Goal: Task Accomplishment & Management: Use online tool/utility

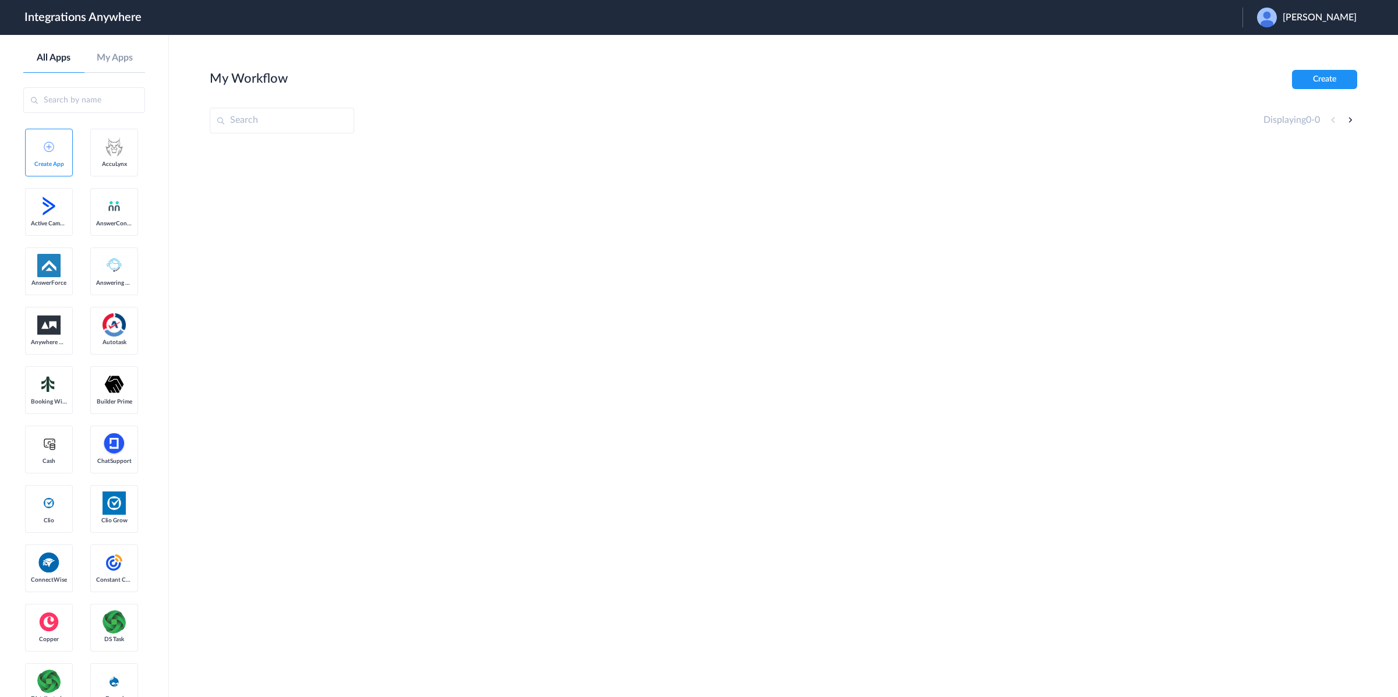
drag, startPoint x: 1322, startPoint y: 16, endPoint x: 1319, endPoint y: 47, distance: 30.4
click at [1322, 16] on span "[PERSON_NAME]" at bounding box center [1320, 17] width 74 height 11
click at [1319, 50] on li "Logout" at bounding box center [1306, 48] width 126 height 22
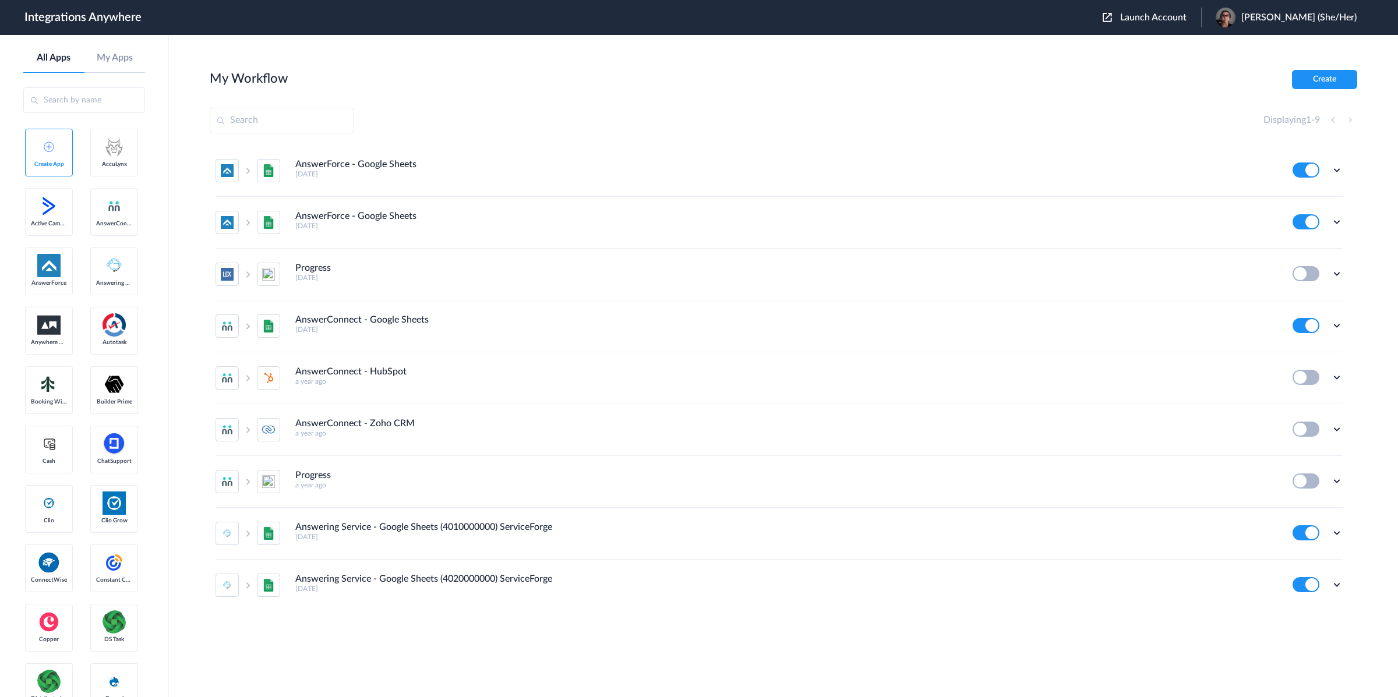
click at [1174, 16] on span "Launch Account" at bounding box center [1153, 17] width 66 height 9
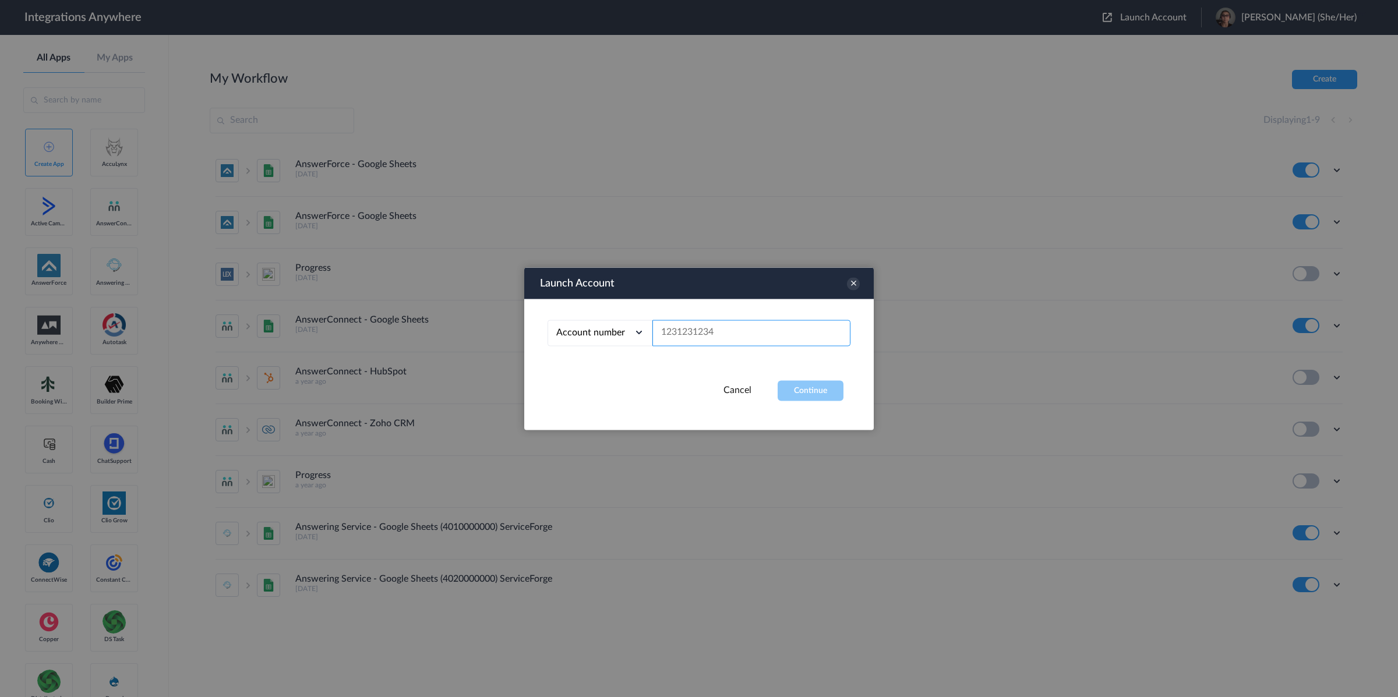
click at [810, 335] on input "text" at bounding box center [752, 333] width 198 height 26
paste input "9197690203"
type input "9197690203"
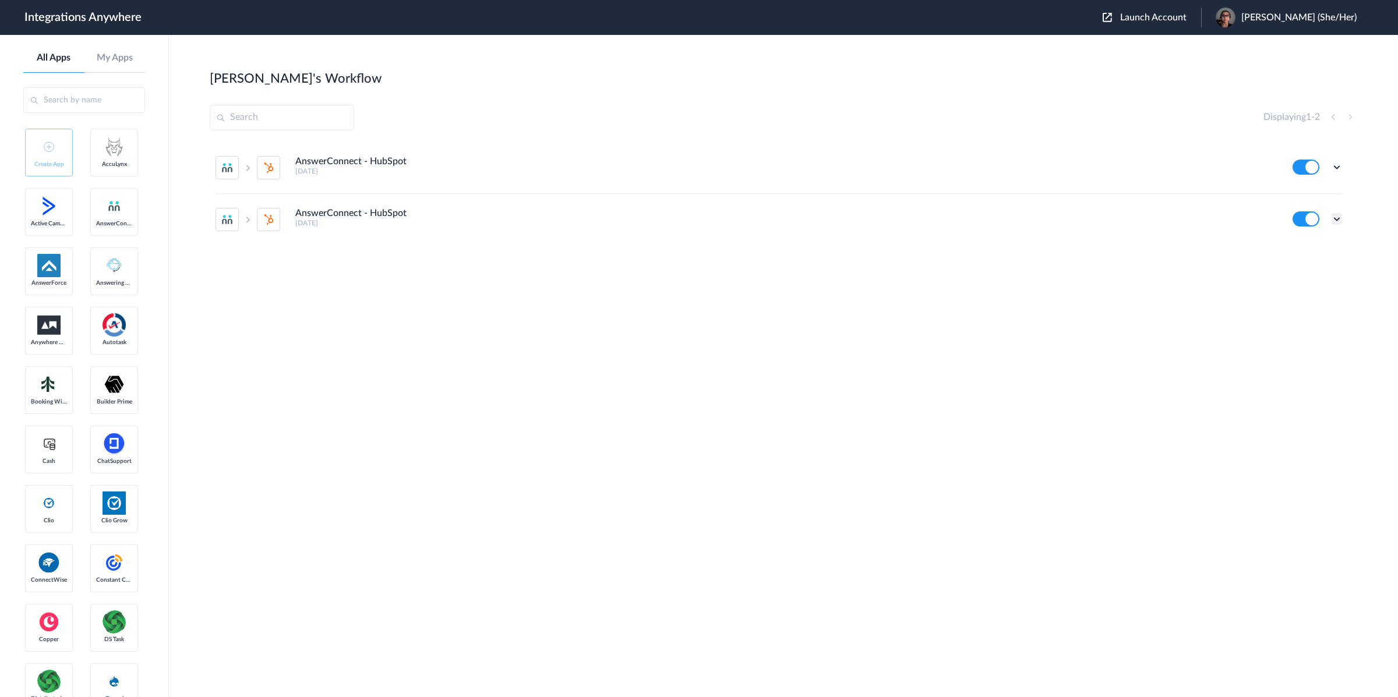
click at [1337, 216] on icon at bounding box center [1337, 219] width 12 height 12
click at [1314, 252] on li "Edit" at bounding box center [1305, 246] width 76 height 22
click at [1337, 216] on icon at bounding box center [1337, 219] width 12 height 12
click at [1328, 266] on link "Task history" at bounding box center [1304, 267] width 56 height 8
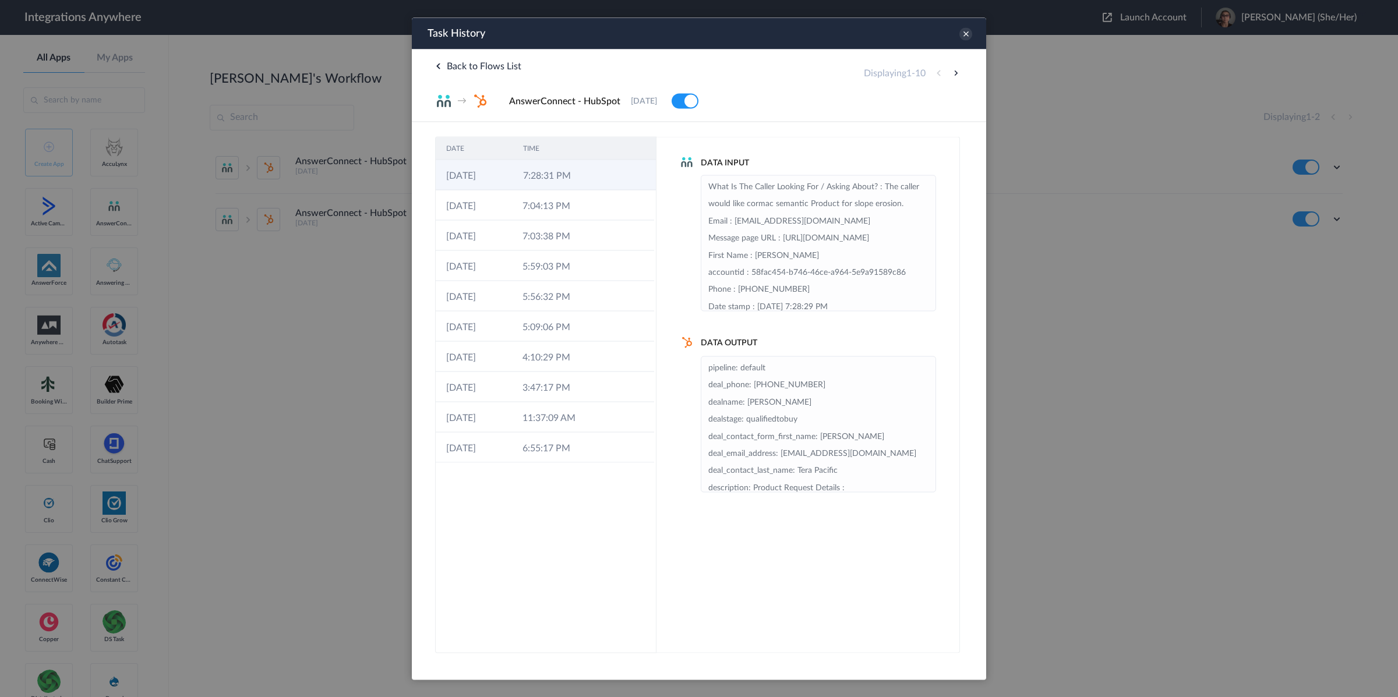
click at [601, 179] on icon at bounding box center [605, 175] width 9 height 9
click at [600, 179] on icon at bounding box center [604, 175] width 9 height 9
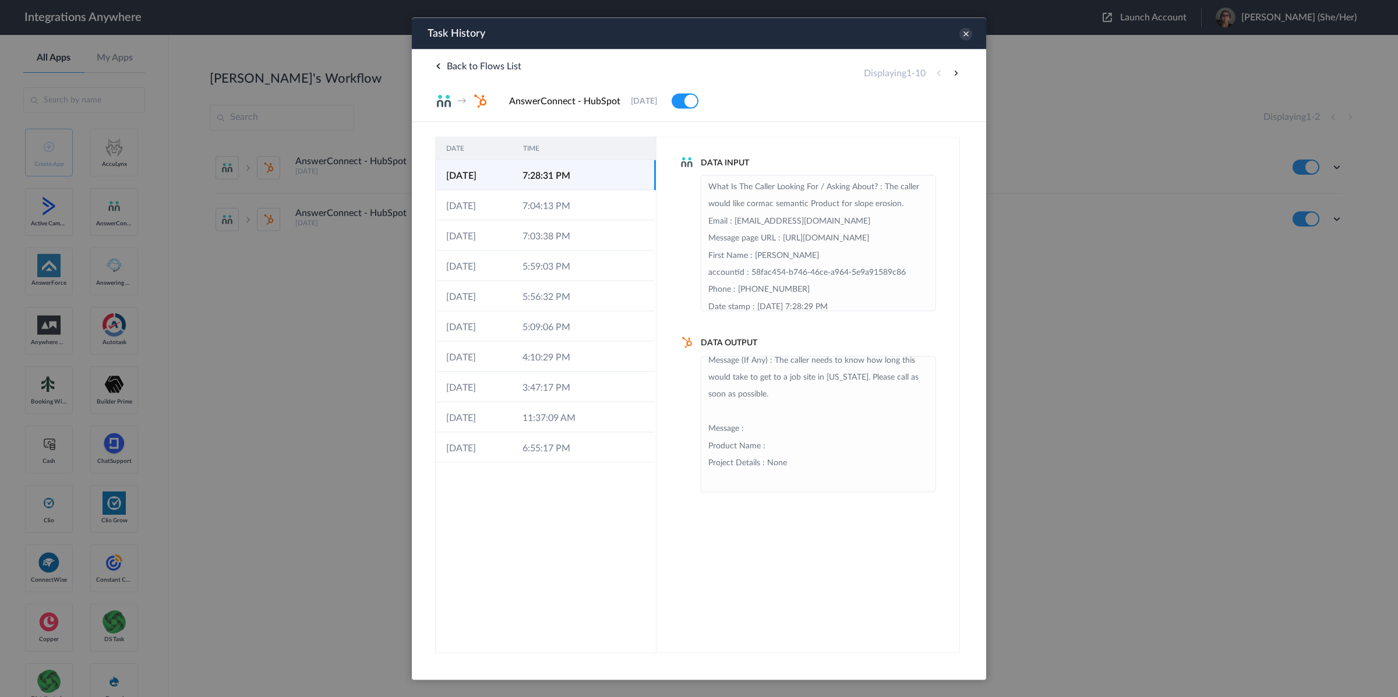
scroll to position [164, 0]
click at [810, 479] on li "pipeline: default deal_phone: +18587359077 dealname: Scott Tera Pacific dealsta…" at bounding box center [819, 343] width 220 height 291
click at [559, 209] on td "7:04:13 PM" at bounding box center [550, 205] width 76 height 30
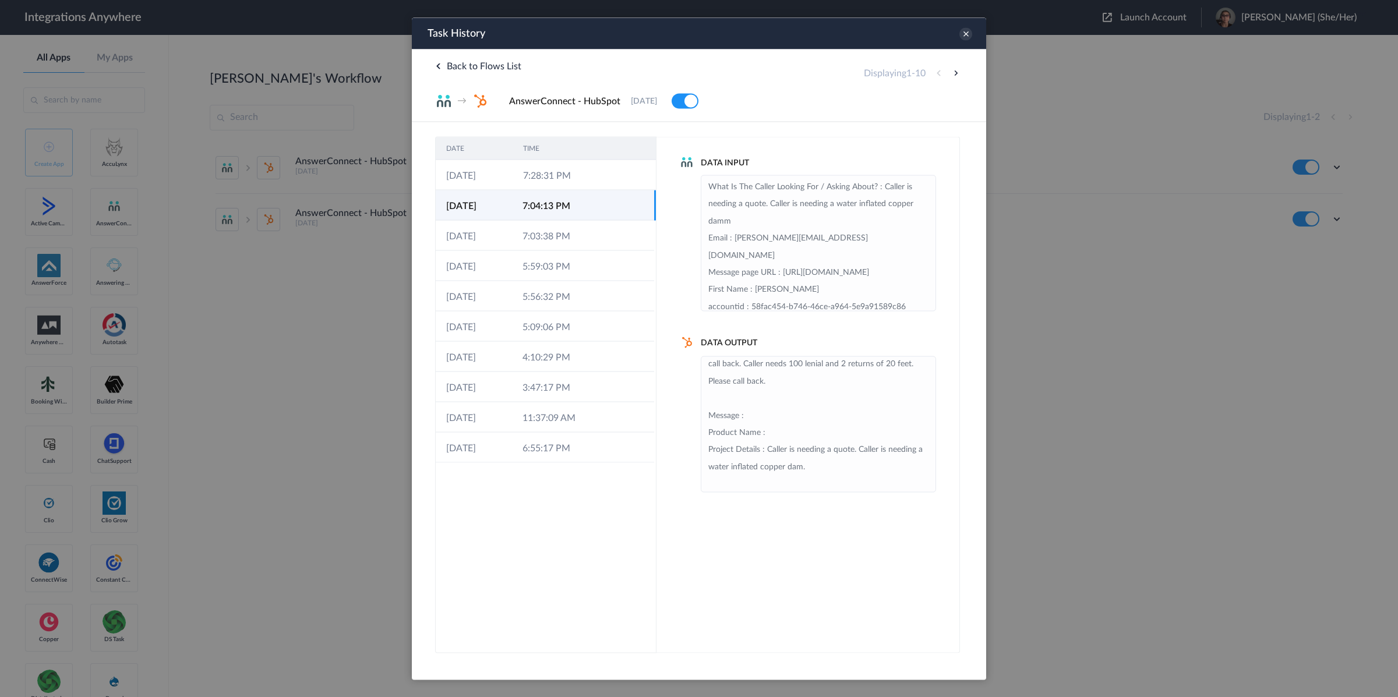
scroll to position [196, 0]
click at [958, 37] on div "Task History" at bounding box center [699, 32] width 575 height 31
click at [964, 38] on icon at bounding box center [966, 33] width 13 height 13
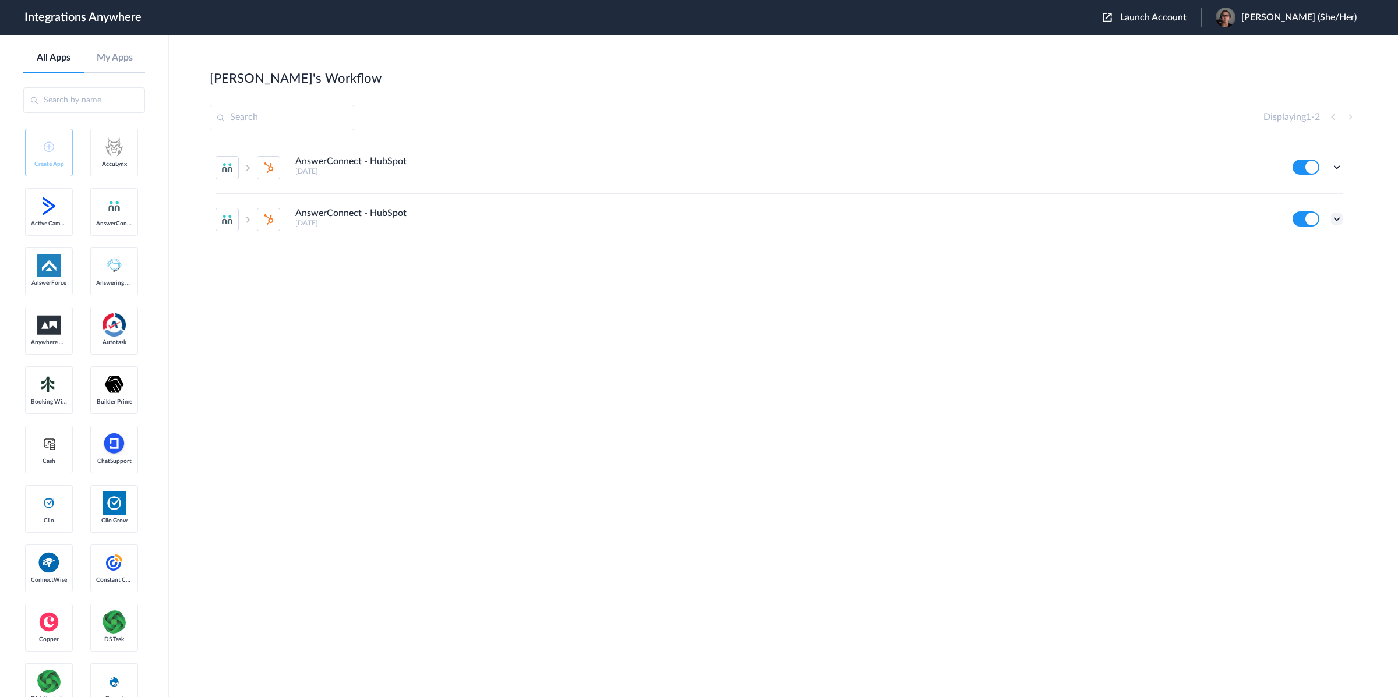
click at [1338, 220] on icon at bounding box center [1337, 219] width 12 height 12
click at [1314, 254] on li "Edit" at bounding box center [1305, 246] width 76 height 22
click at [1342, 216] on icon at bounding box center [1337, 219] width 12 height 12
drag, startPoint x: 1319, startPoint y: 269, endPoint x: 1301, endPoint y: 257, distance: 21.3
click at [1319, 269] on link "Task history" at bounding box center [1304, 267] width 56 height 8
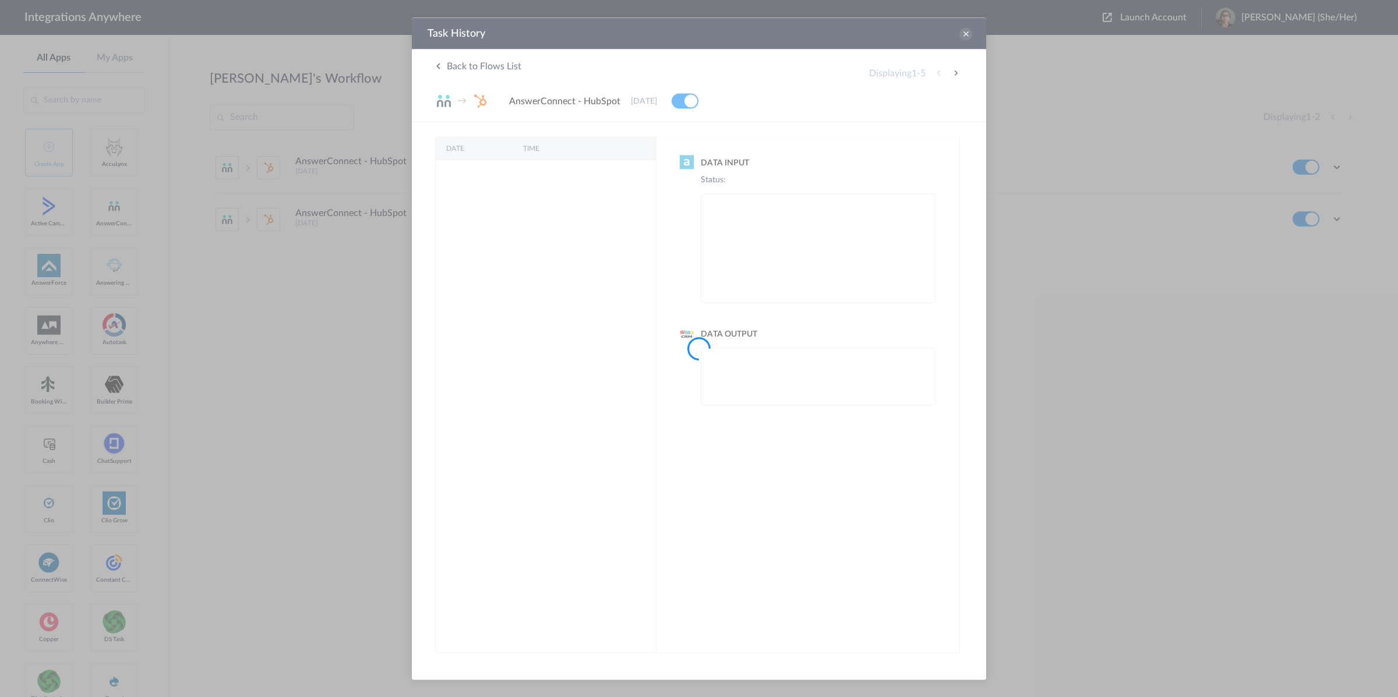
scroll to position [0, 0]
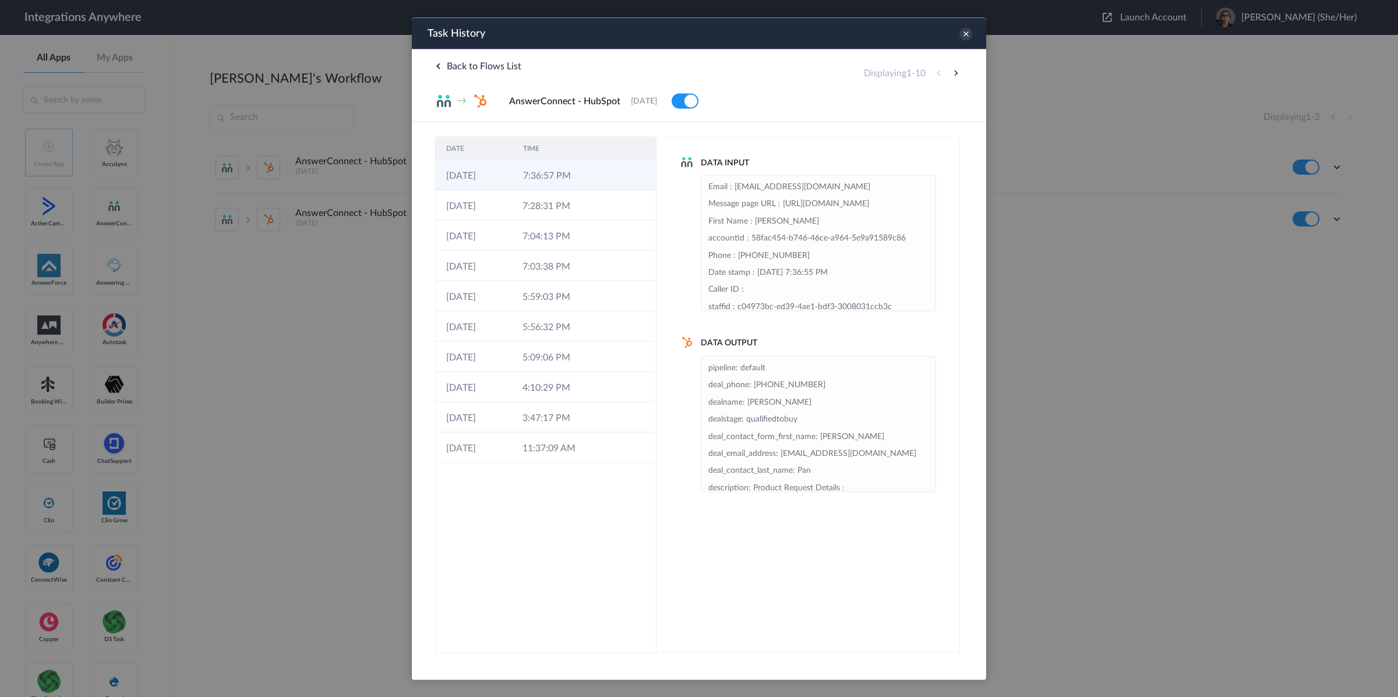
click at [588, 177] on td "7:36:57 PM" at bounding box center [551, 175] width 77 height 30
click at [810, 459] on li "pipeline: default deal_phone: +18632671234 dealname: Peter Pan dealstage: quali…" at bounding box center [819, 352] width 220 height 274
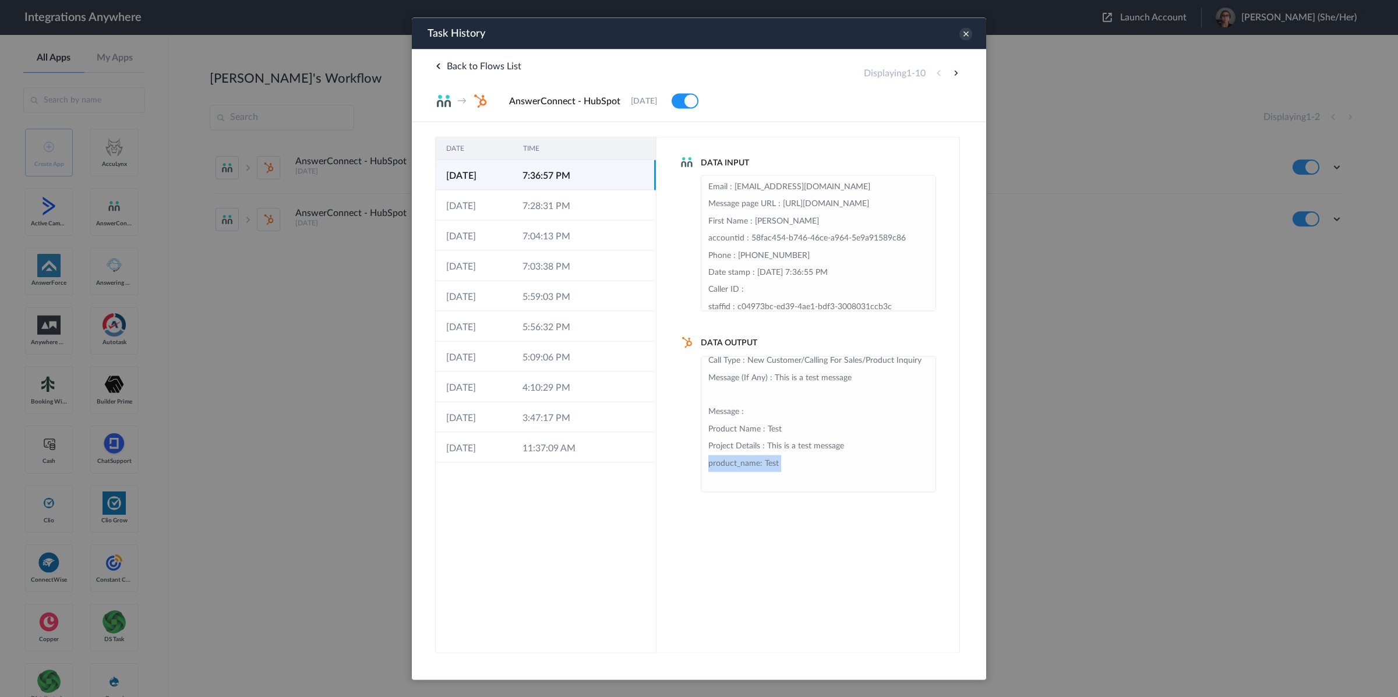
drag, startPoint x: 804, startPoint y: 484, endPoint x: 769, endPoint y: 483, distance: 35.6
click at [769, 483] on li "pipeline: default deal_phone: +18632671234 dealname: Peter Pan dealstage: quali…" at bounding box center [819, 352] width 220 height 274
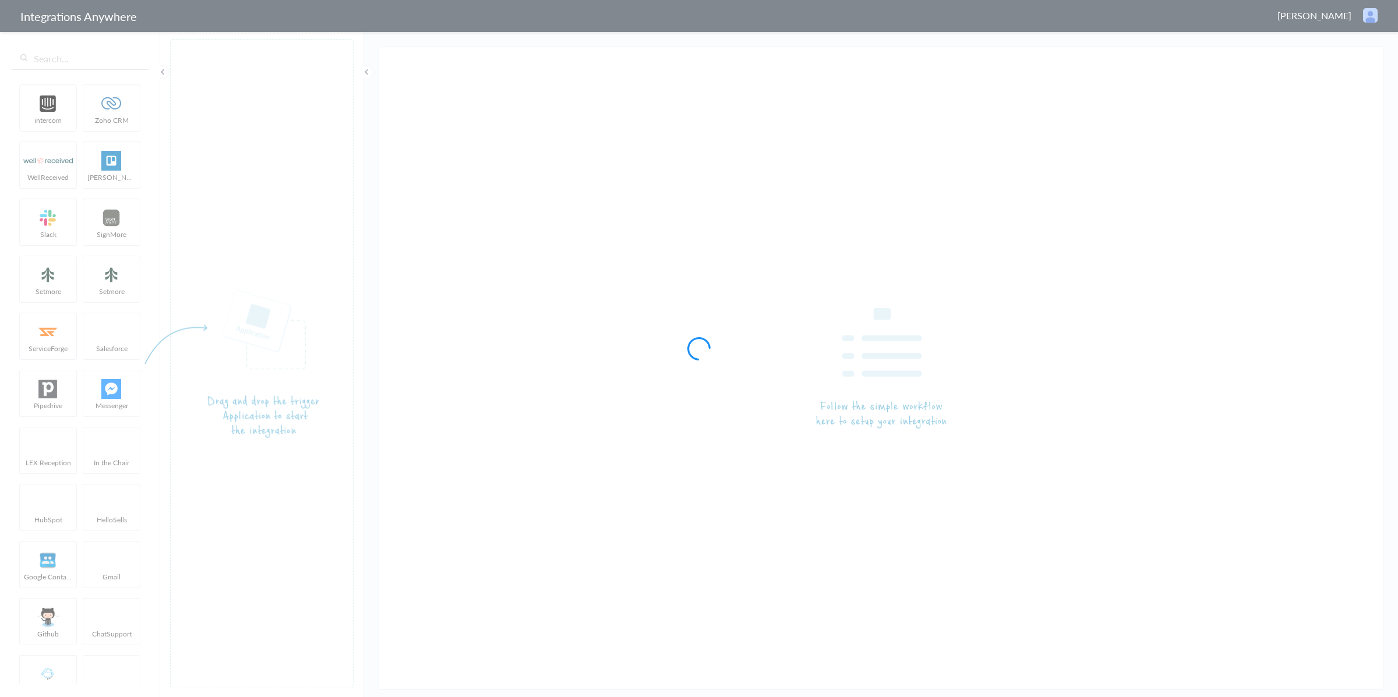
type input "AnswerConnect - HubSpot"
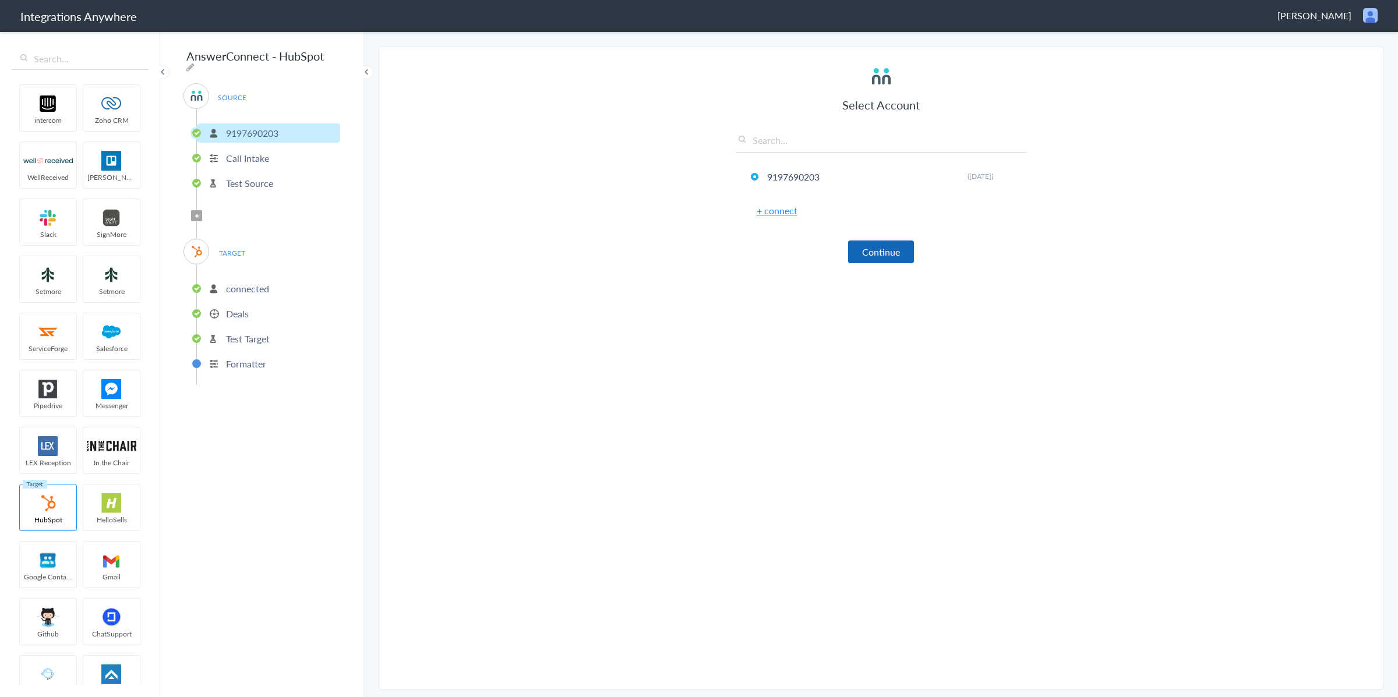
click at [882, 249] on button "Continue" at bounding box center [881, 252] width 66 height 23
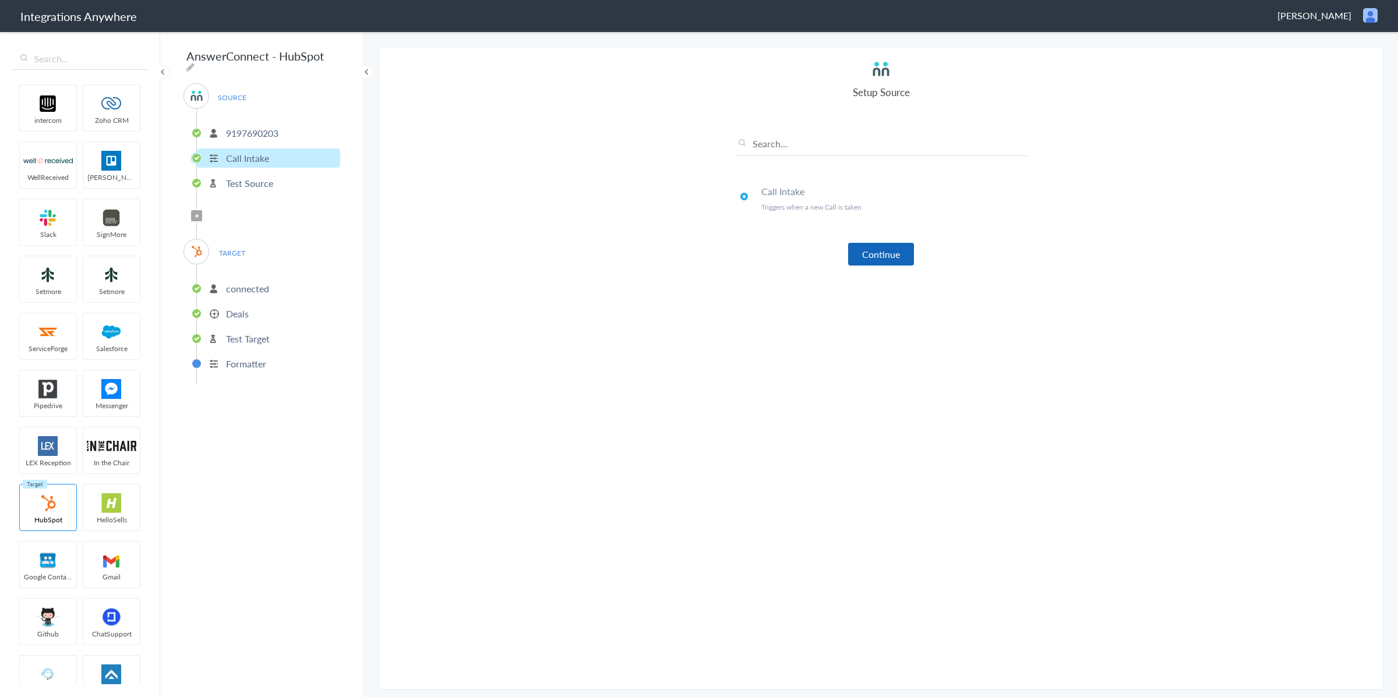
click at [874, 247] on button "Continue" at bounding box center [881, 254] width 66 height 23
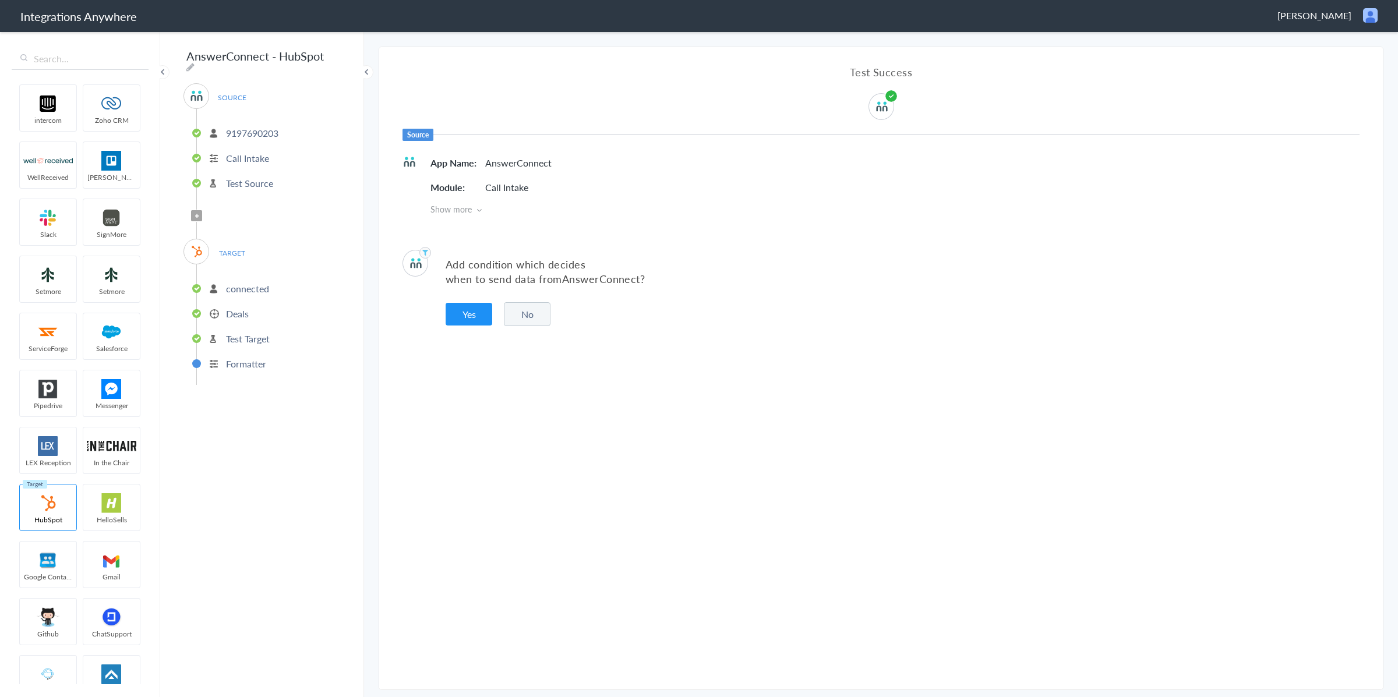
click at [536, 311] on button "No" at bounding box center [527, 314] width 47 height 24
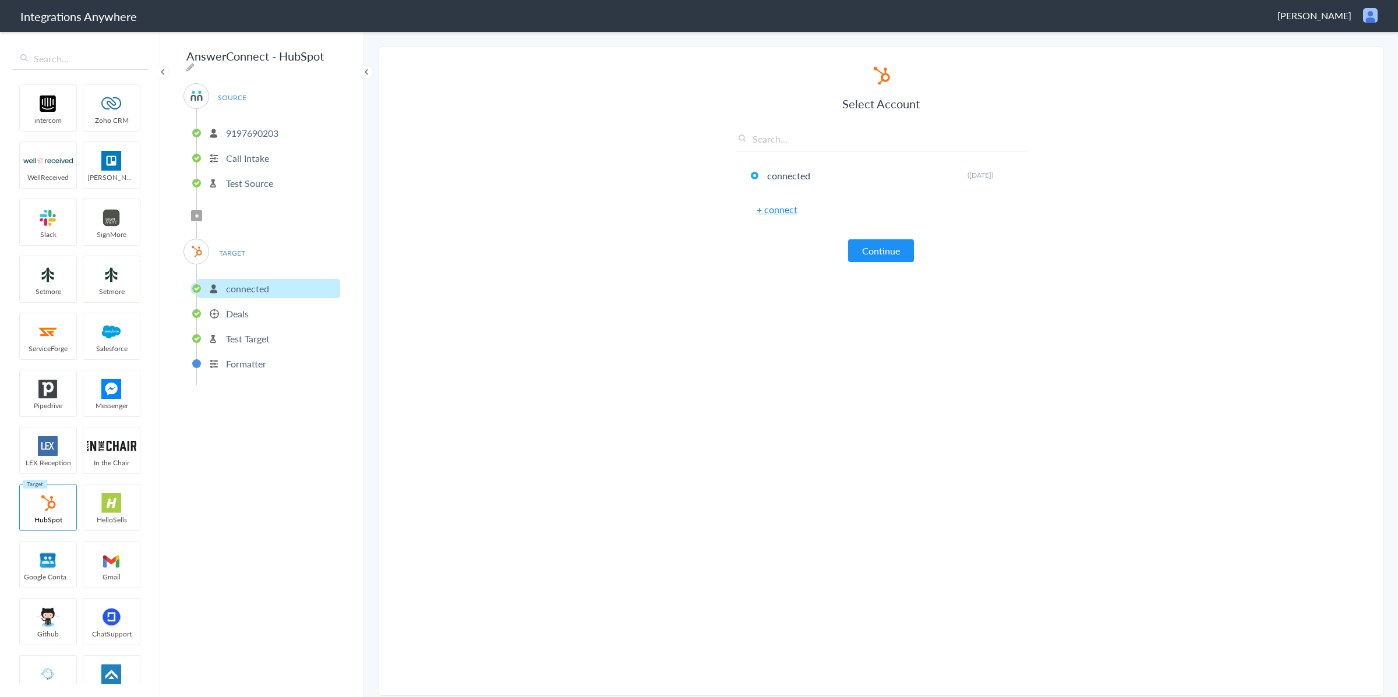
click at [871, 248] on button "Continue" at bounding box center [881, 250] width 66 height 23
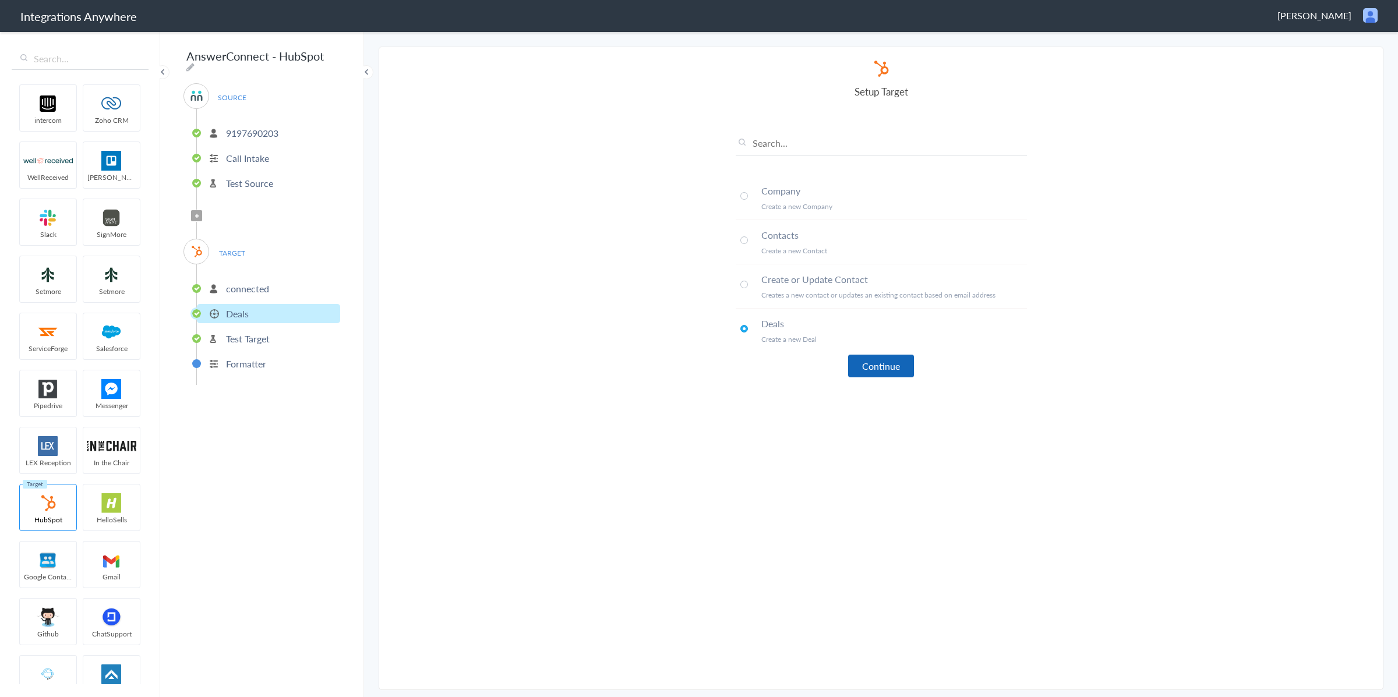
click at [871, 364] on button "Continue" at bounding box center [881, 366] width 66 height 23
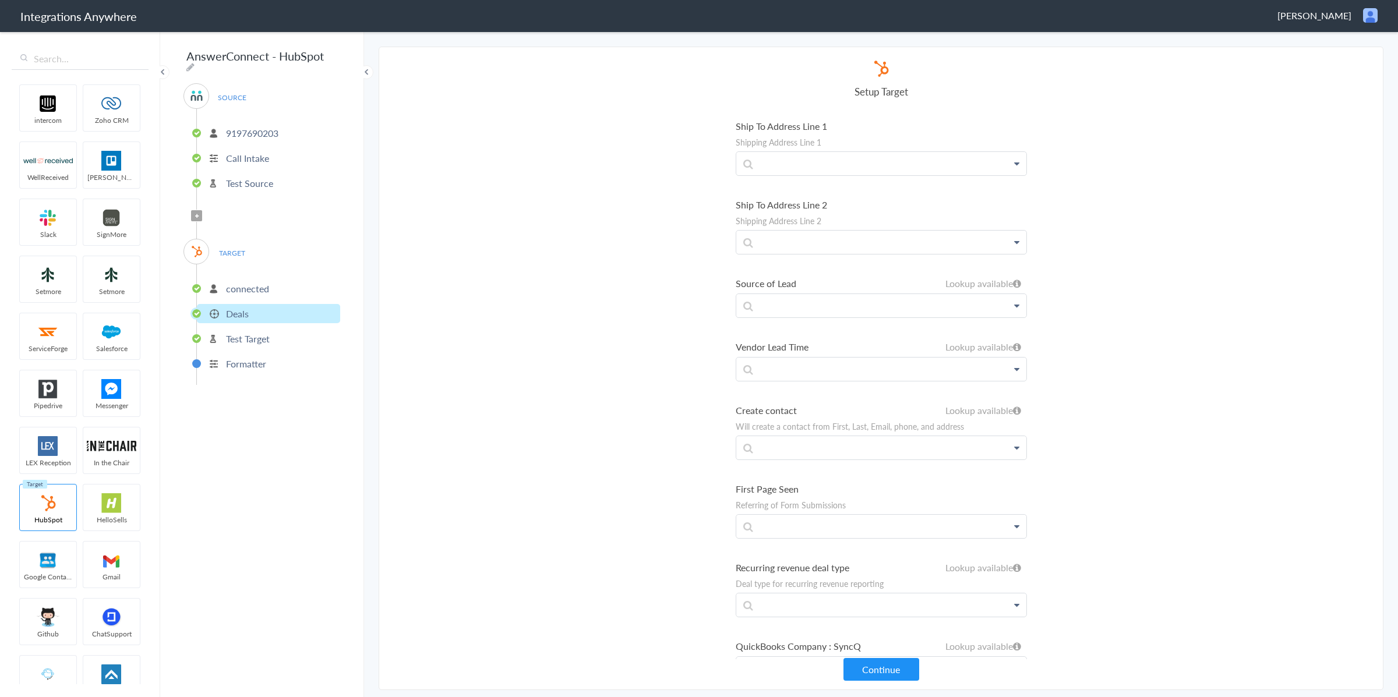
scroll to position [3284, 0]
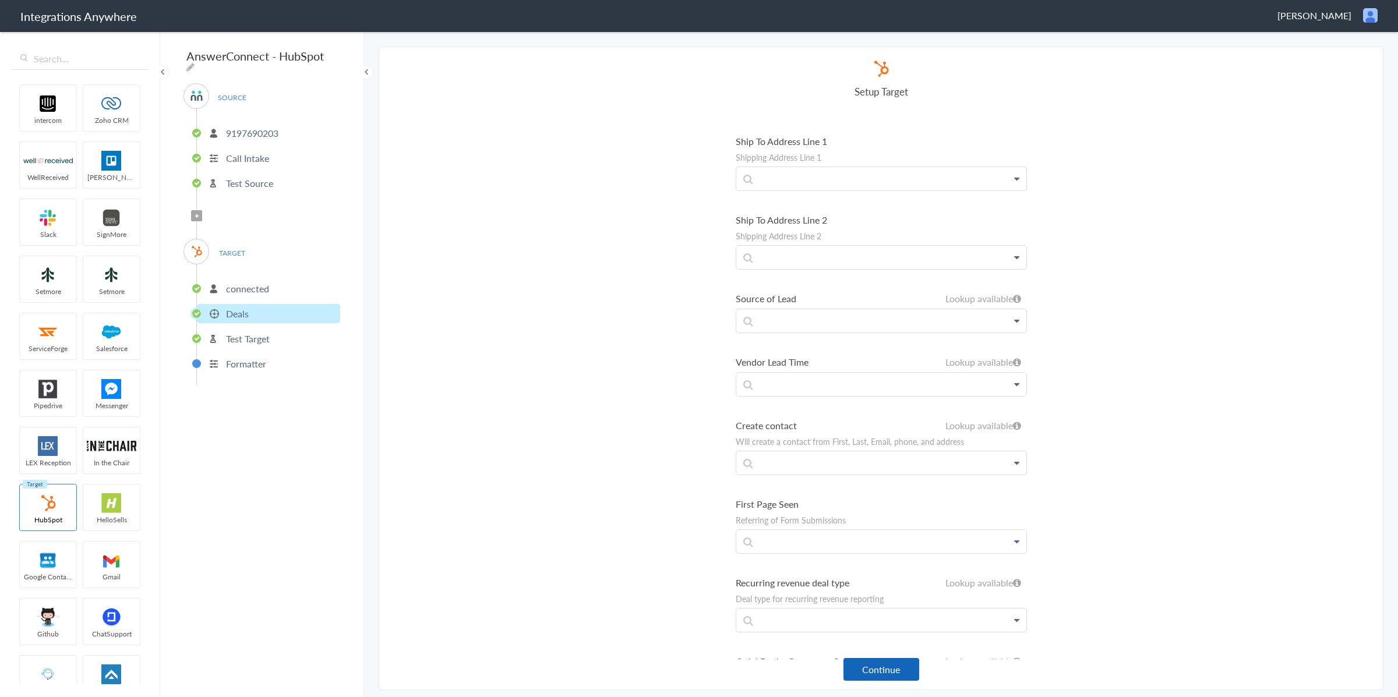
click at [901, 681] on button "Continue" at bounding box center [882, 669] width 76 height 23
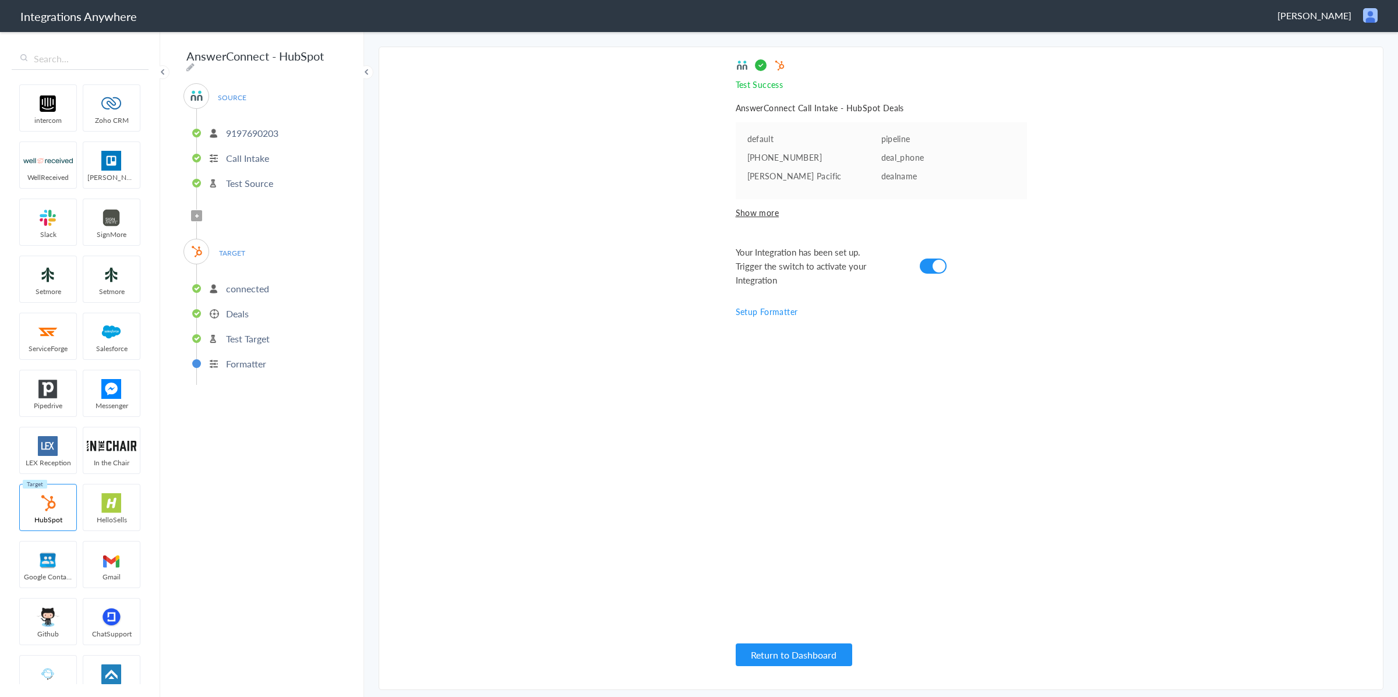
click at [761, 215] on span "Show more" at bounding box center [881, 213] width 291 height 12
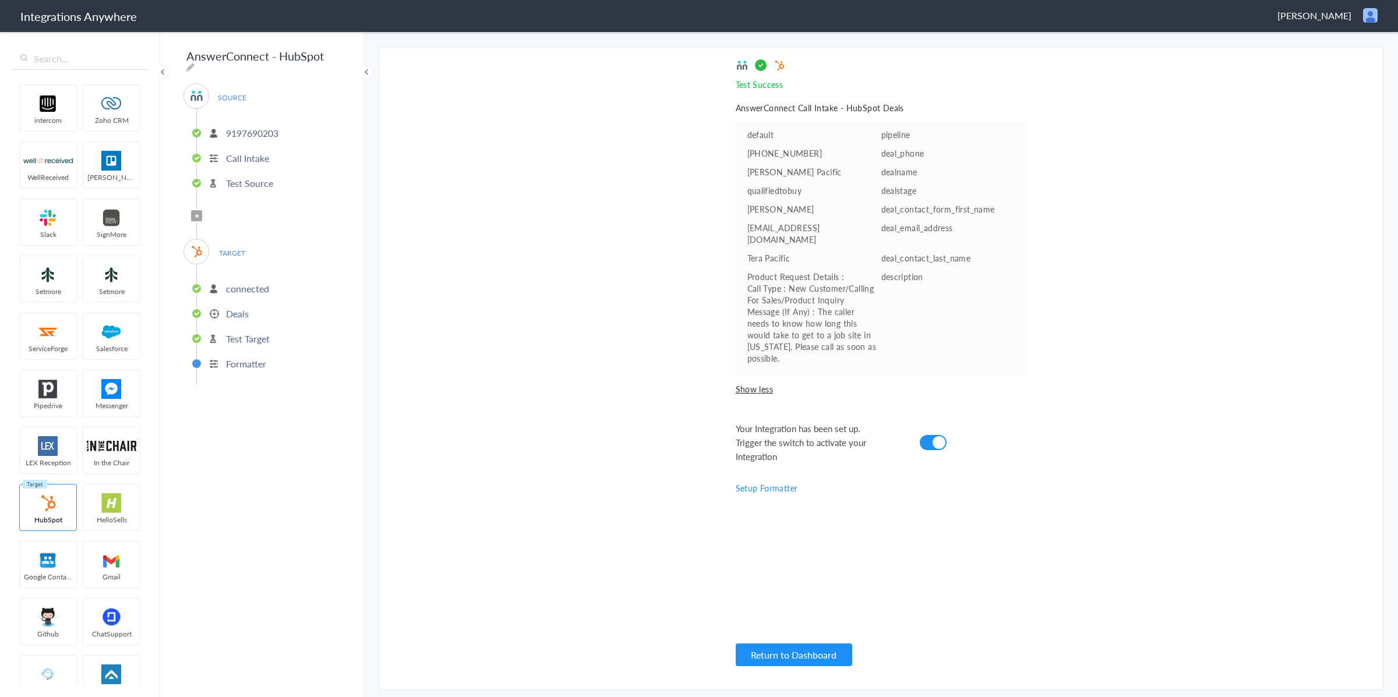
scroll to position [33, 0]
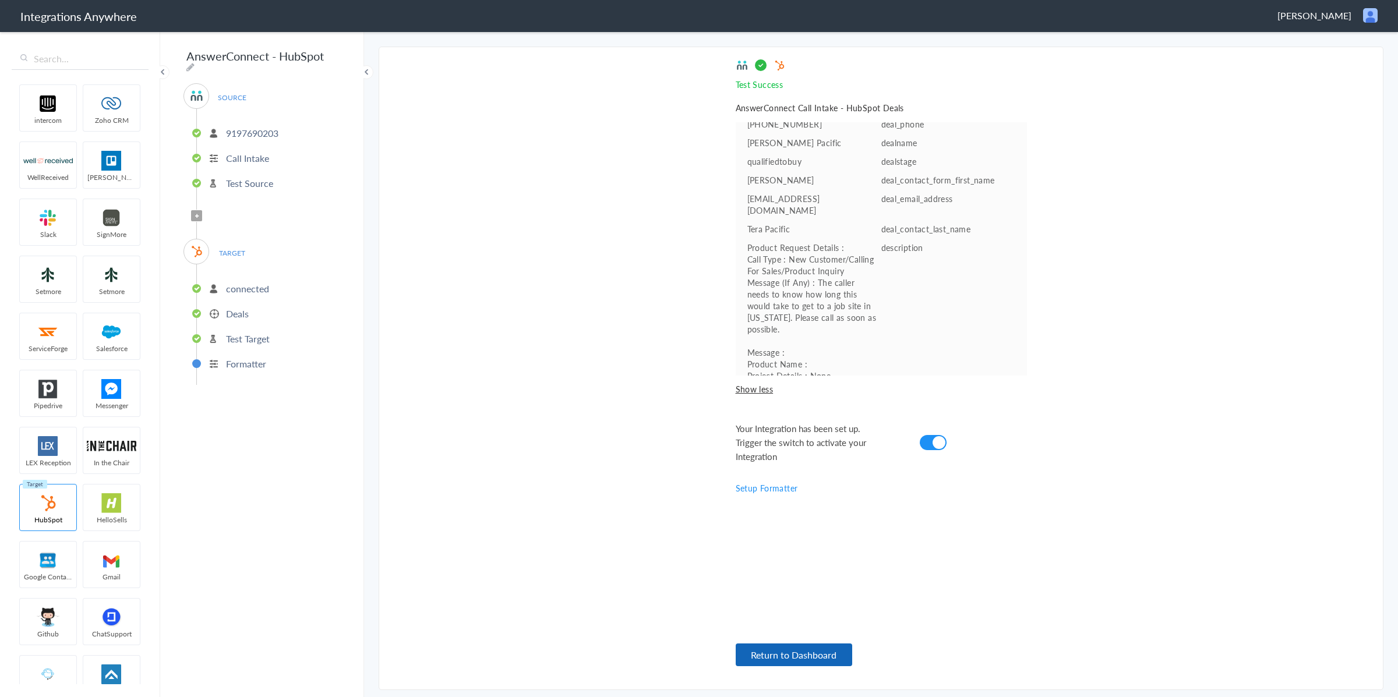
click at [779, 654] on button "Return to Dashboard" at bounding box center [794, 655] width 117 height 23
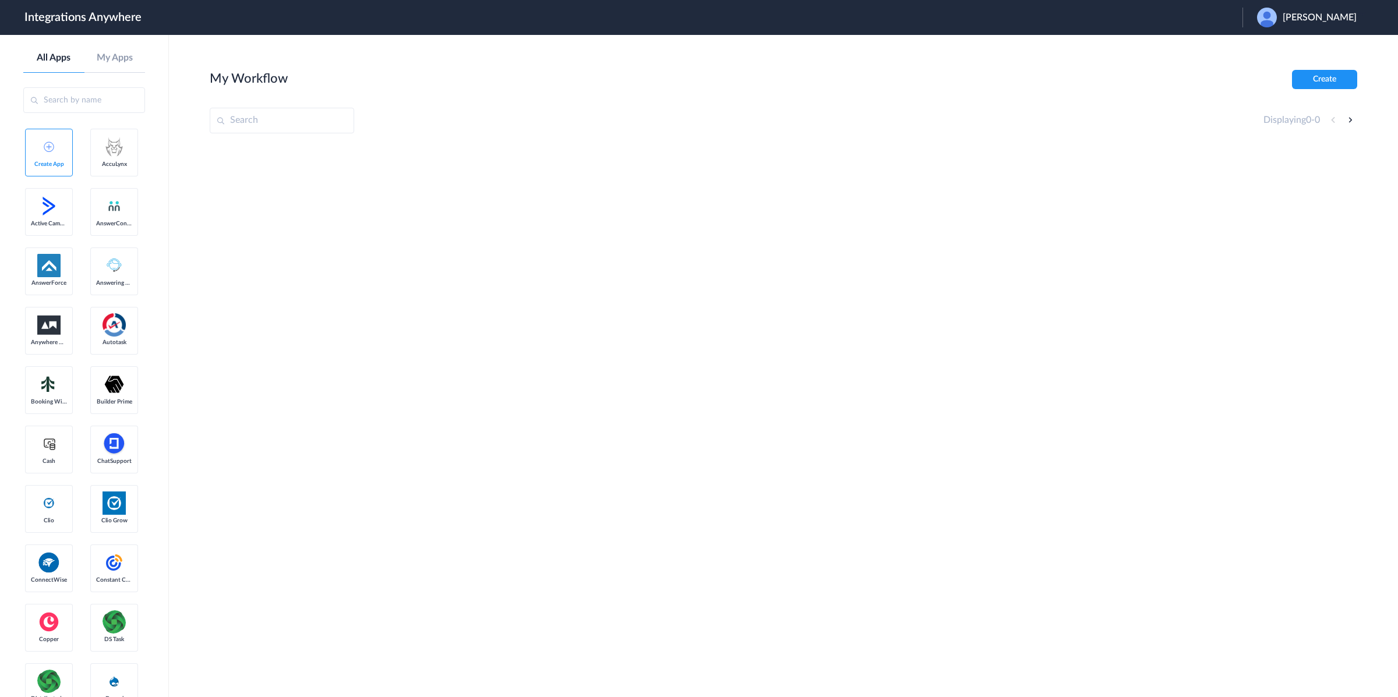
click at [632, 329] on section "My Workflow Create Displaying 0 - 0" at bounding box center [784, 401] width 1148 height 662
